Goal: Transaction & Acquisition: Purchase product/service

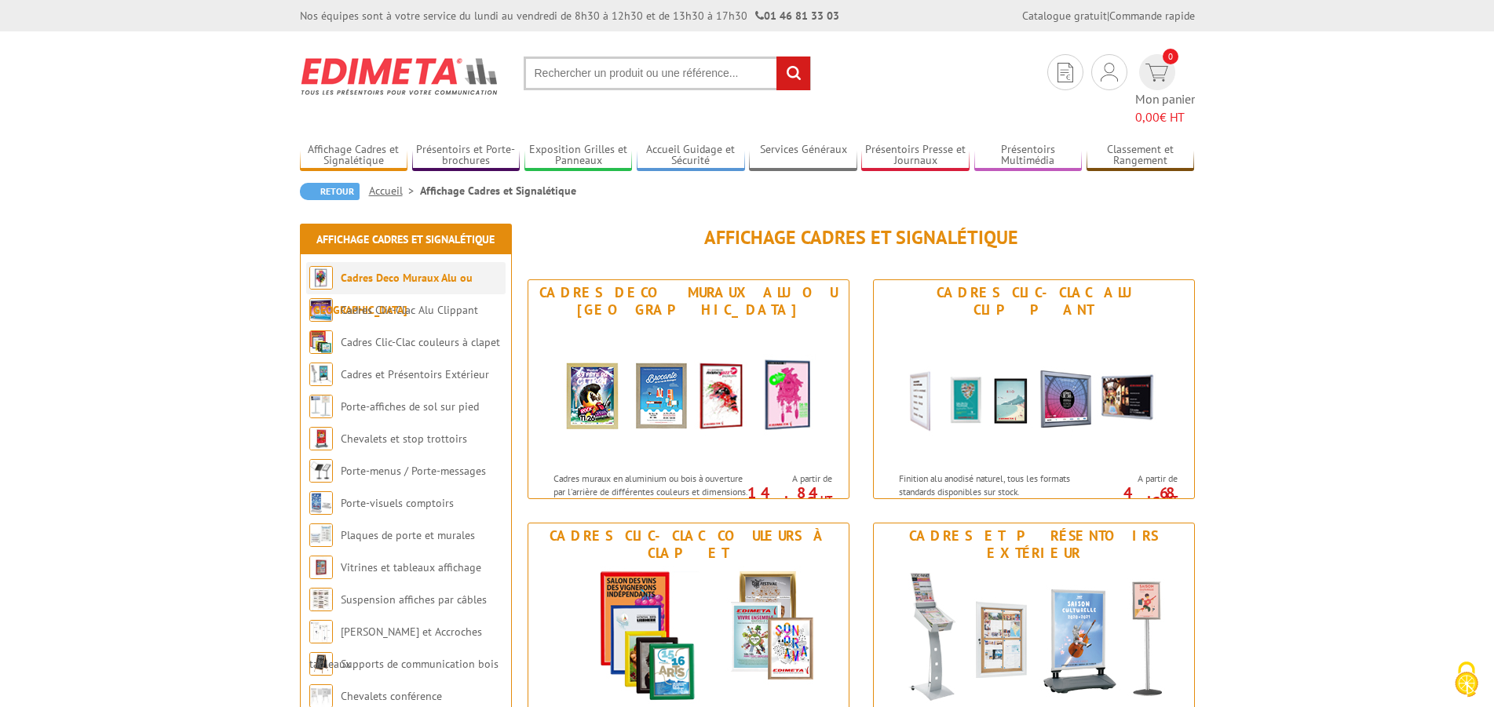
click at [479, 266] on li "Cadres Deco Muraux Alu ou [GEOGRAPHIC_DATA]" at bounding box center [405, 278] width 199 height 32
click at [422, 271] on link "Cadres Deco Muraux Alu ou [GEOGRAPHIC_DATA]" at bounding box center [390, 294] width 163 height 46
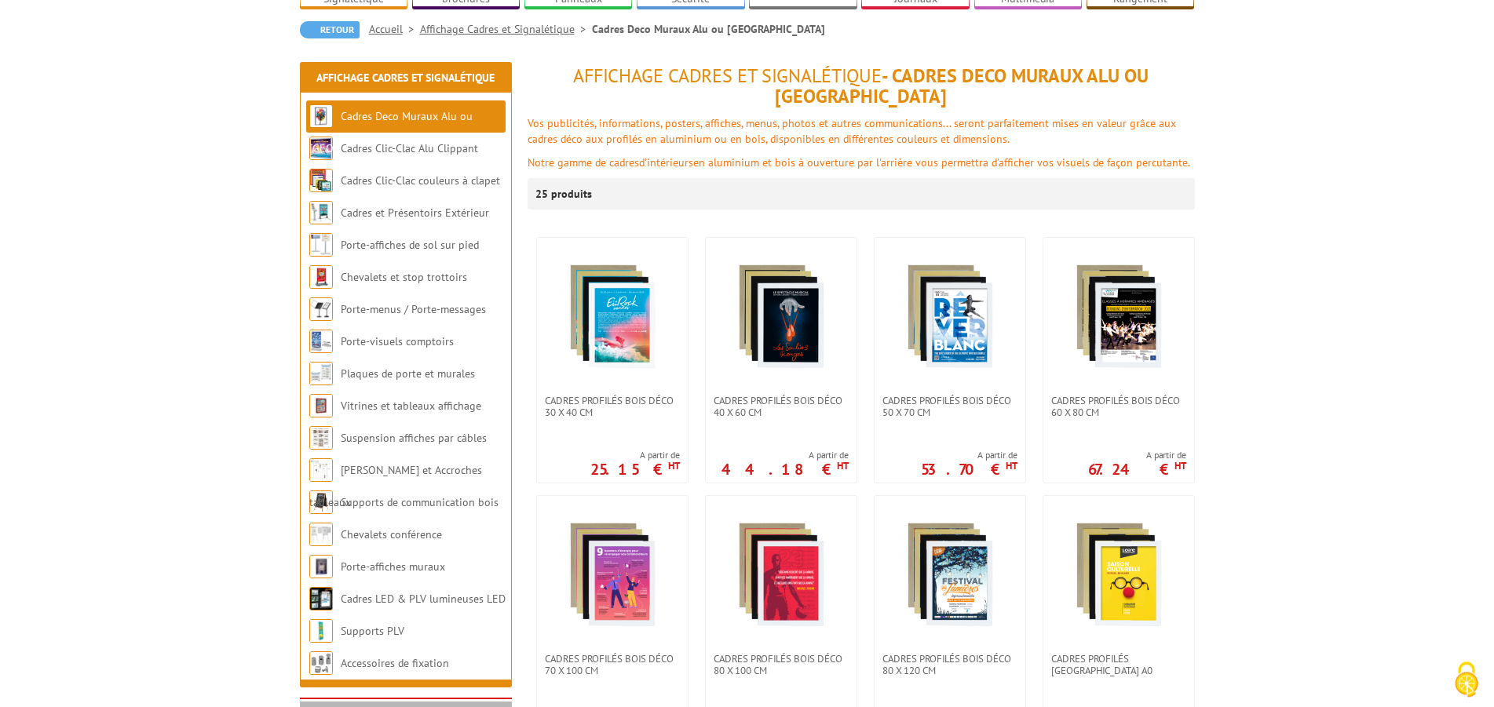
scroll to position [320, 0]
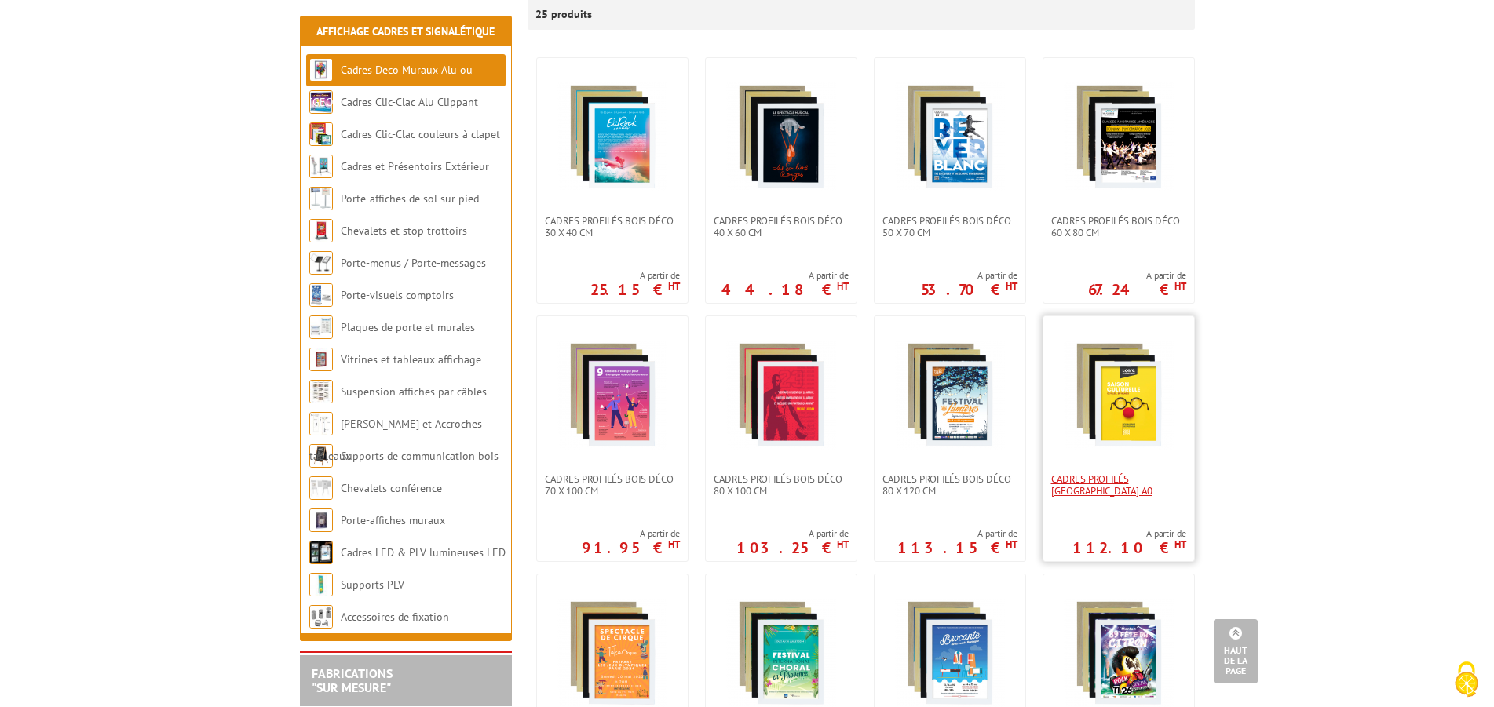
click at [1139, 473] on span "Cadres Profilés [GEOGRAPHIC_DATA] A0" at bounding box center [1118, 485] width 135 height 24
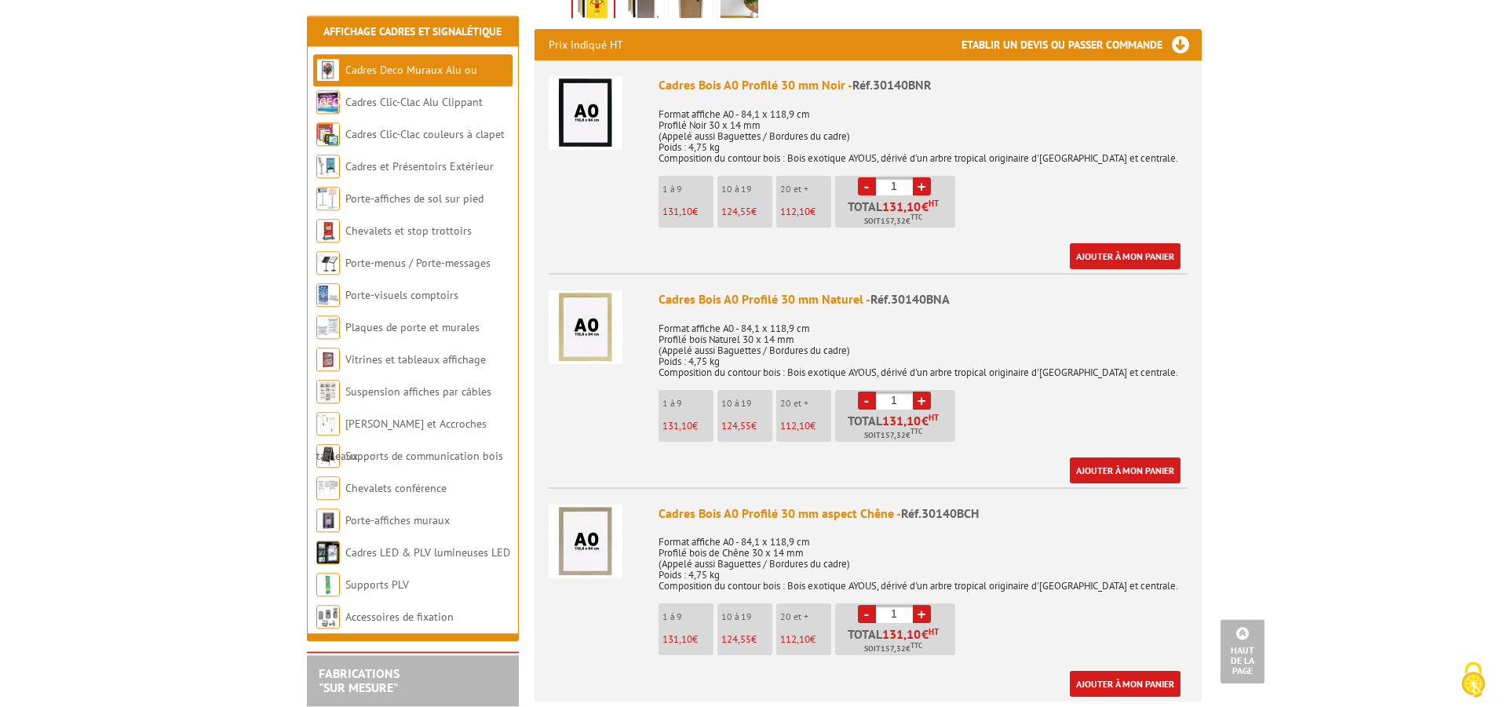
scroll to position [560, 0]
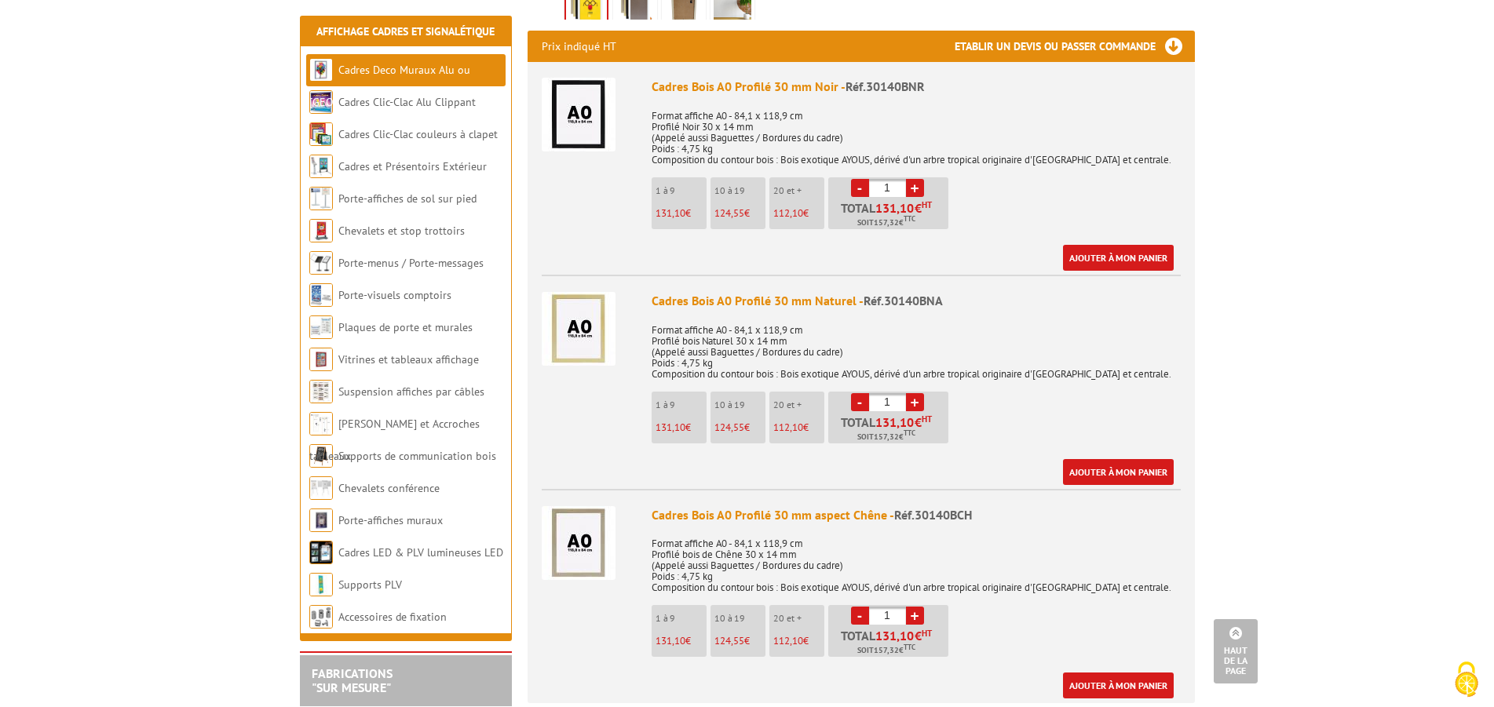
click at [1035, 347] on p "Format affiche A0 - 84,1 x 118,9 cm Profilé bois Naturel 30 x 14 mm (Appelé aus…" at bounding box center [916, 347] width 529 height 66
click at [763, 308] on div "Cadres Bois A0 Profilé 30 mm Naturel - Réf.30140BNA" at bounding box center [916, 301] width 529 height 18
click at [597, 320] on img at bounding box center [579, 329] width 74 height 74
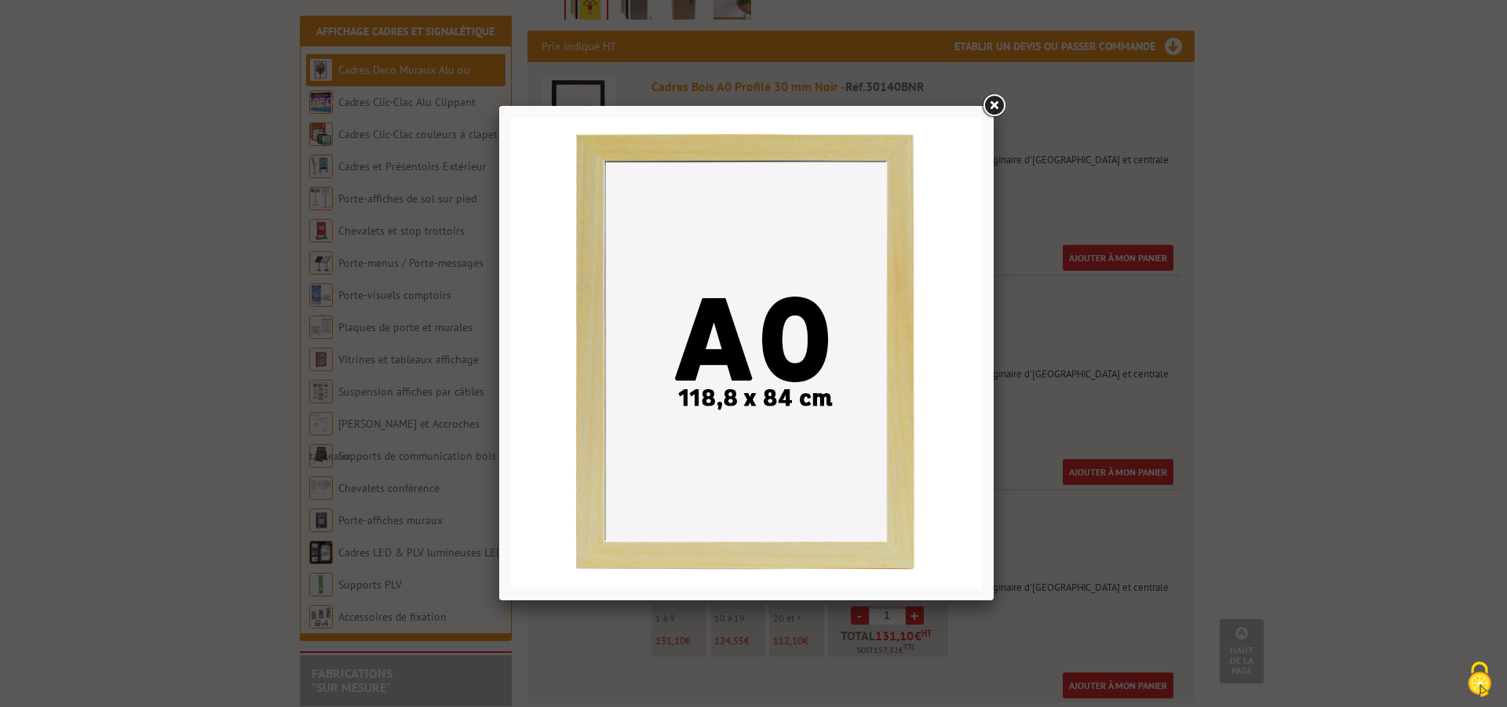
click at [984, 109] on link at bounding box center [994, 106] width 28 height 28
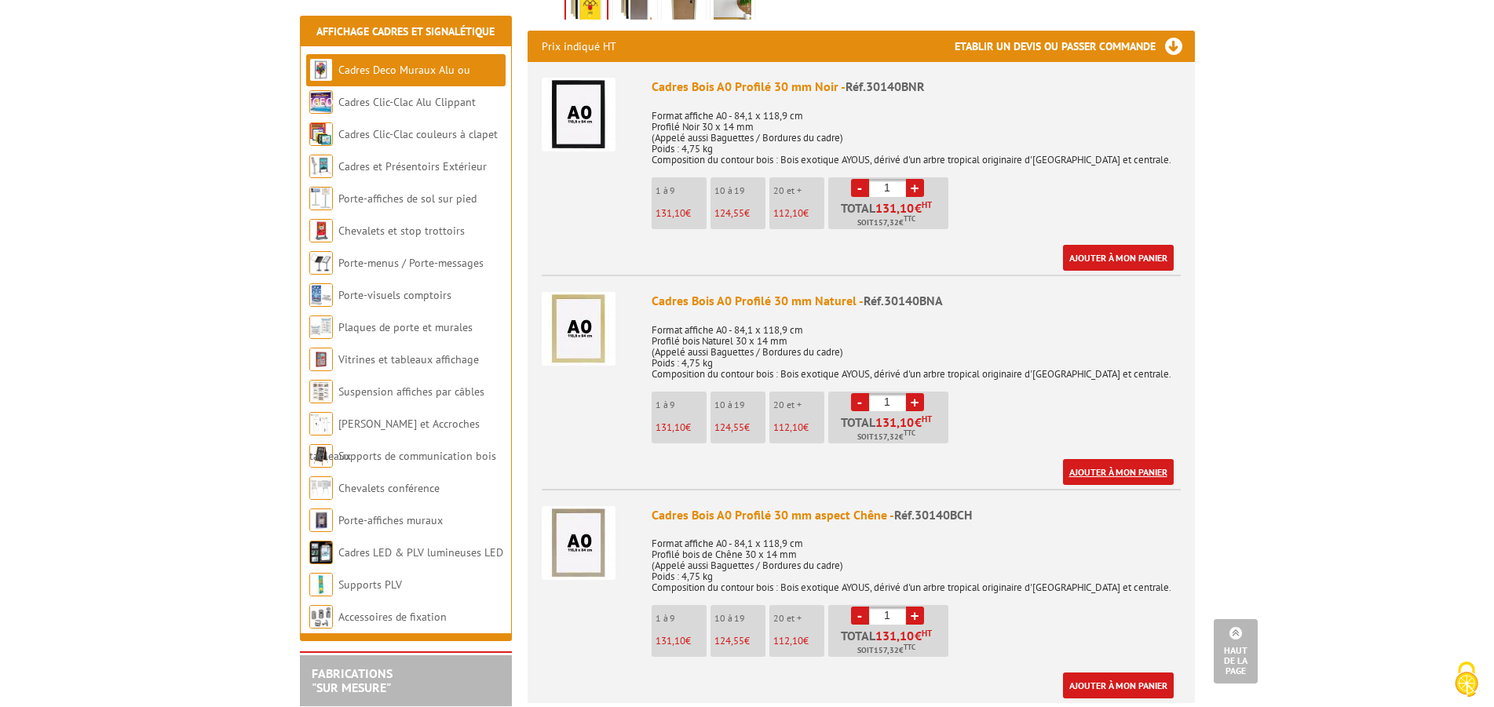
click at [1113, 466] on link "Ajouter à mon panier" at bounding box center [1118, 472] width 111 height 26
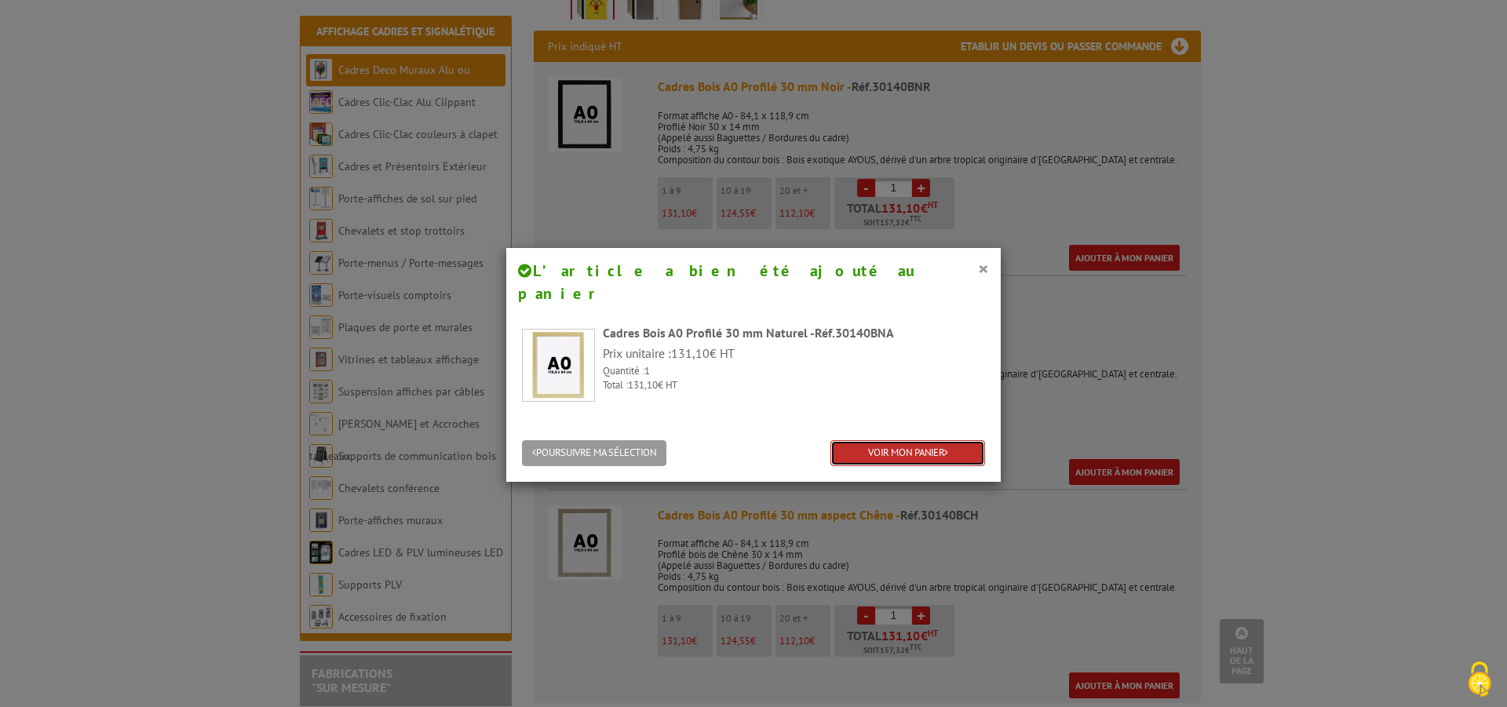
click at [919, 440] on link "VOIR MON PANIER" at bounding box center [908, 453] width 155 height 26
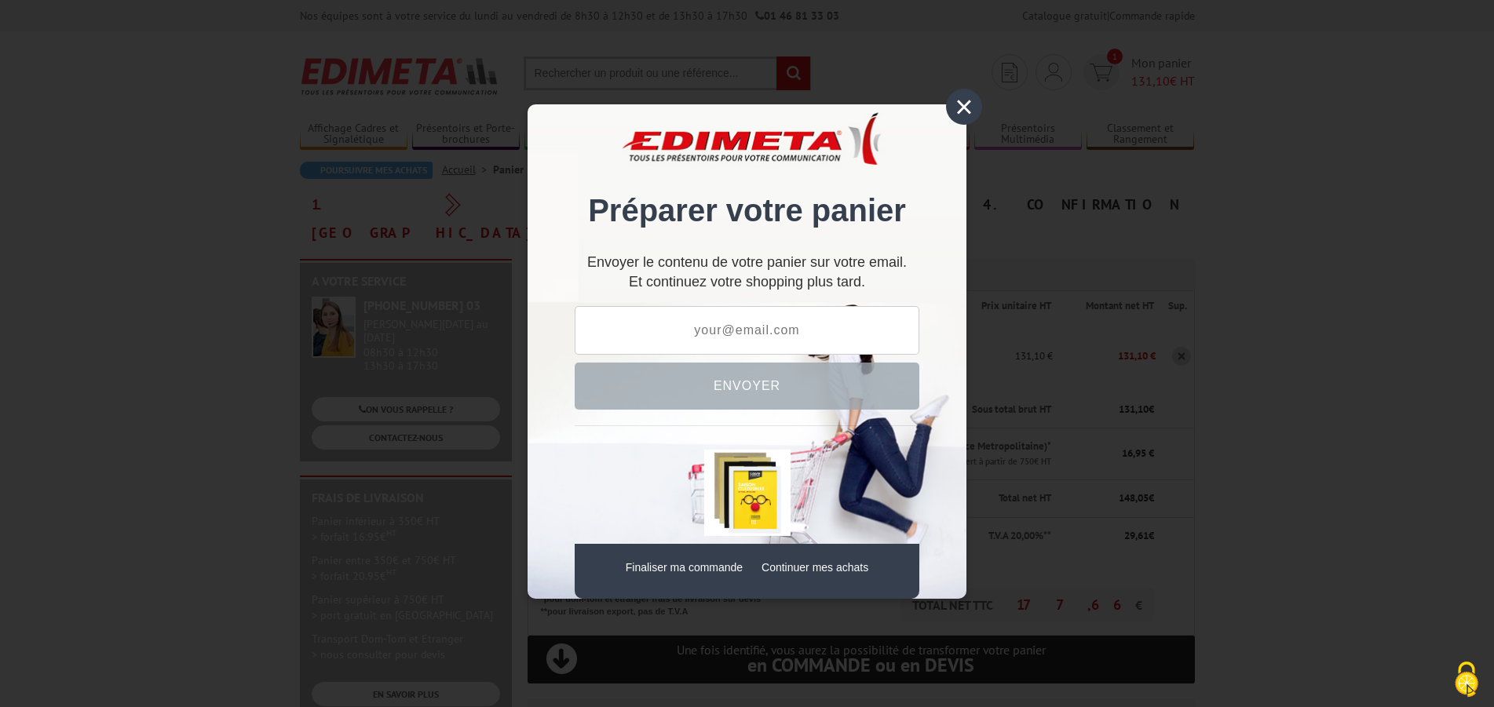
click at [955, 111] on div "×" at bounding box center [964, 107] width 36 height 36
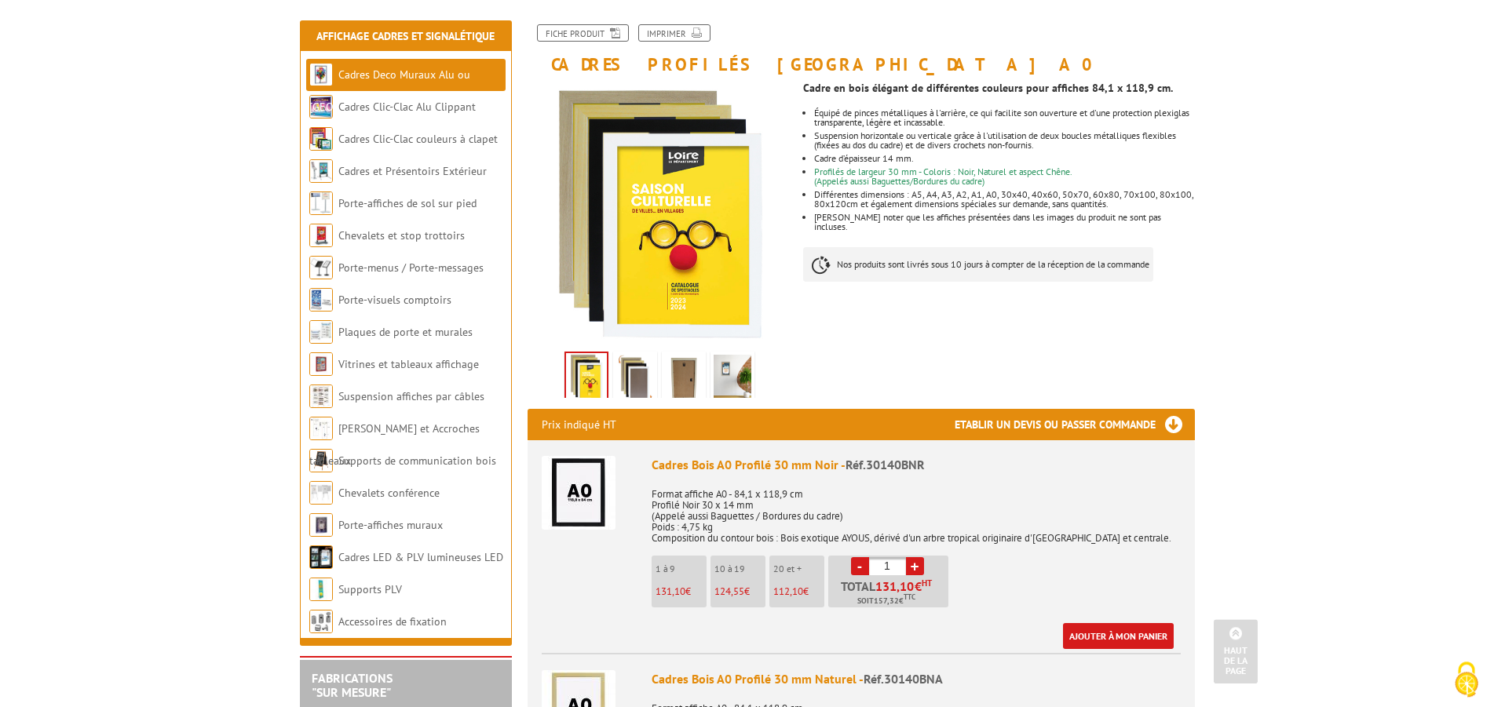
scroll to position [240, 0]
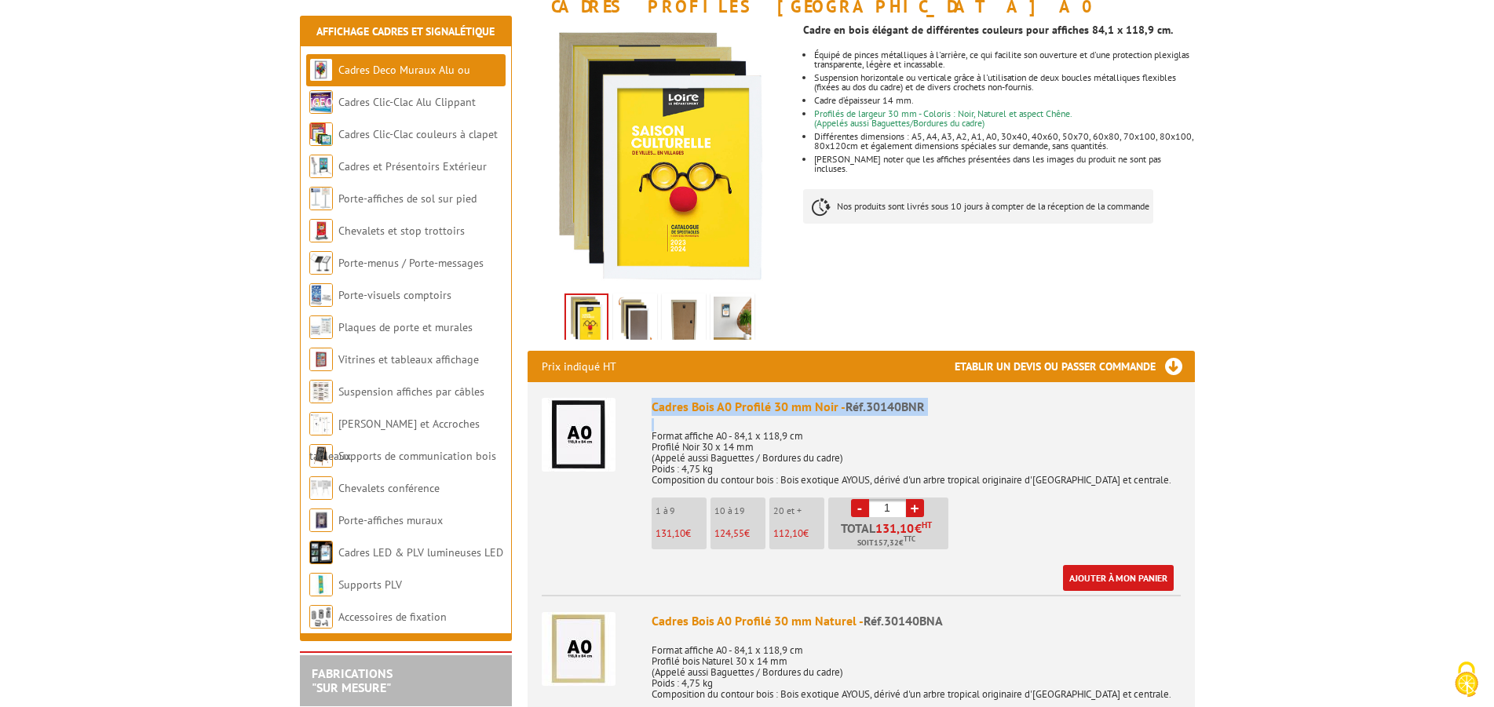
drag, startPoint x: 652, startPoint y: 404, endPoint x: 948, endPoint y: 418, distance: 297.1
click at [948, 418] on div "Cadres Bois A0 Profilé 30 mm Noir - Réf.30140BNR Format affiche A0 - 84,1 x 118…" at bounding box center [916, 494] width 529 height 193
click at [684, 628] on div "Cadres Bois A0 Profilé 30 mm Naturel - Réf.30140BNA" at bounding box center [916, 621] width 529 height 18
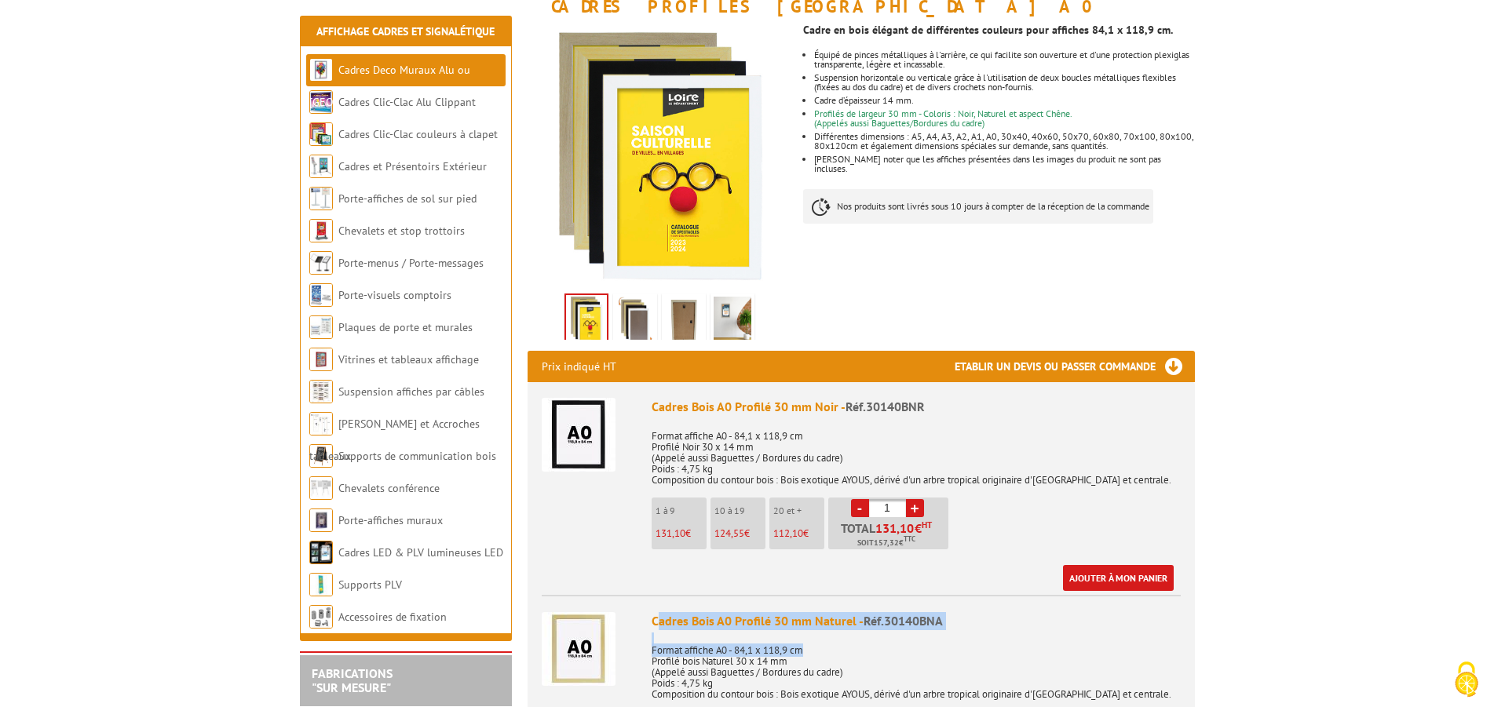
drag, startPoint x: 656, startPoint y: 623, endPoint x: 833, endPoint y: 635, distance: 177.0
click at [921, 648] on div "Cadres Bois A0 Profilé 30 mm Naturel - Réf.30140BNA Format affiche A0 - 84,1 x …" at bounding box center [916, 708] width 529 height 193
click at [657, 622] on div "Cadres Bois A0 Profilé 30 mm Naturel - Réf.30140BNA" at bounding box center [916, 621] width 529 height 18
drag, startPoint x: 653, startPoint y: 620, endPoint x: 910, endPoint y: 627, distance: 256.8
click at [955, 624] on div "Cadres Bois A0 Profilé 30 mm Naturel - Réf.30140BNA" at bounding box center [916, 621] width 529 height 18
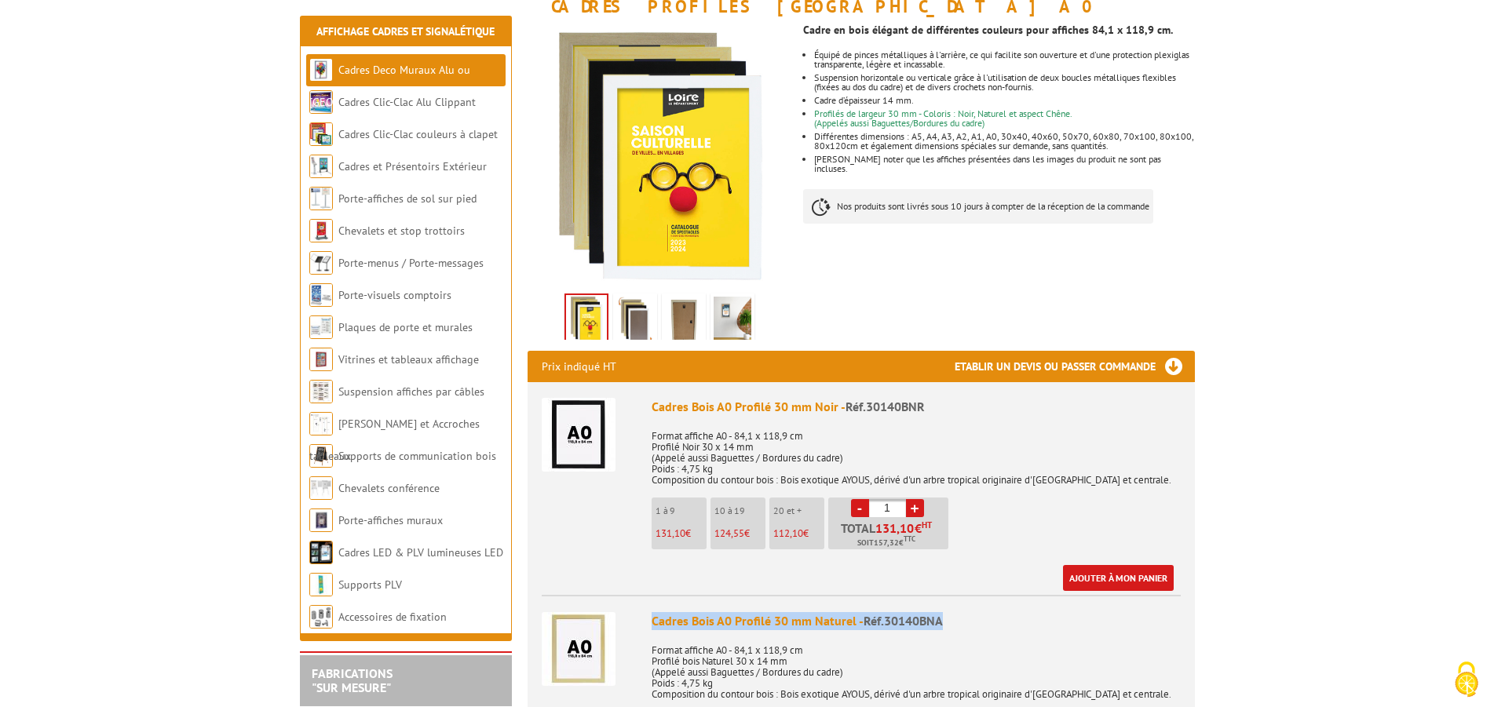
copy div "Cadres Bois A0 Profilé 30 mm Naturel - Réf.30140BNA"
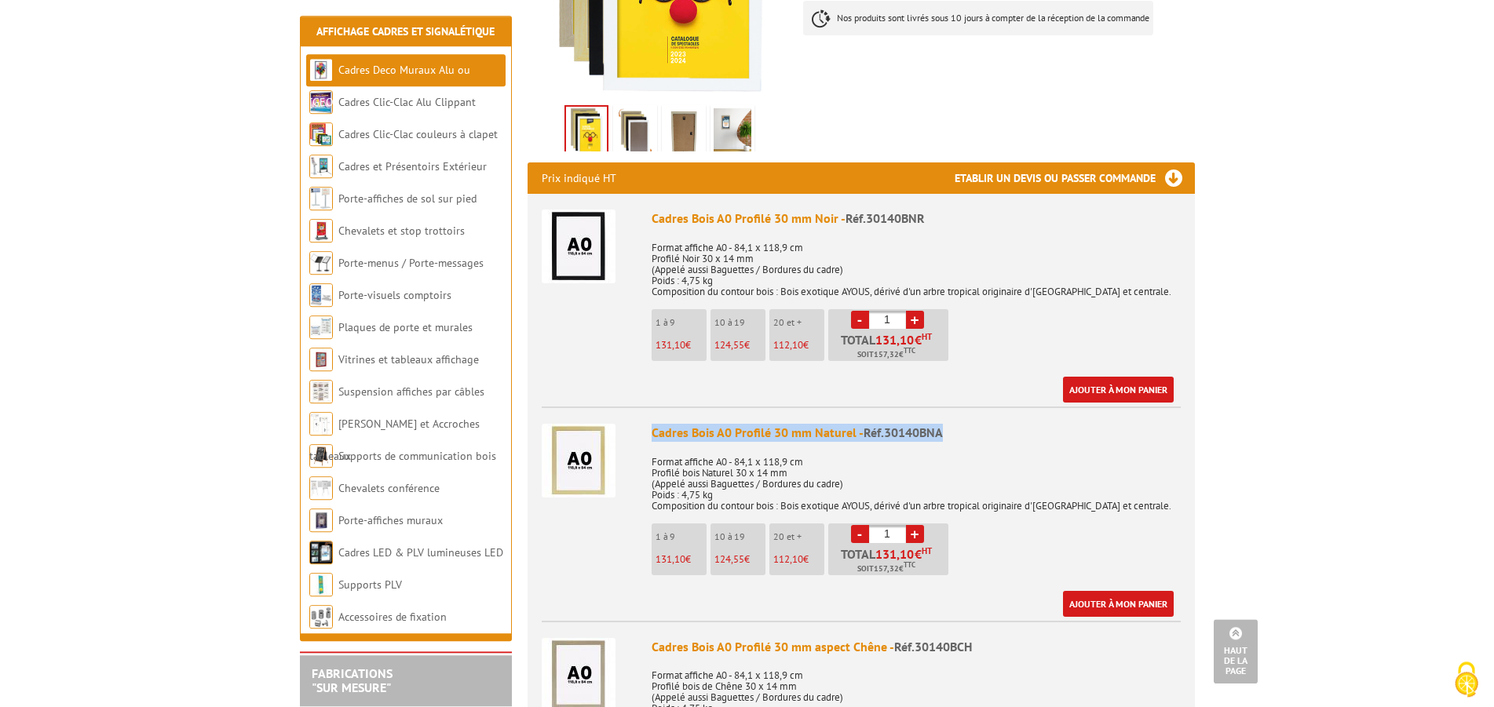
scroll to position [400, 0]
